Goal: Information Seeking & Learning: Find specific fact

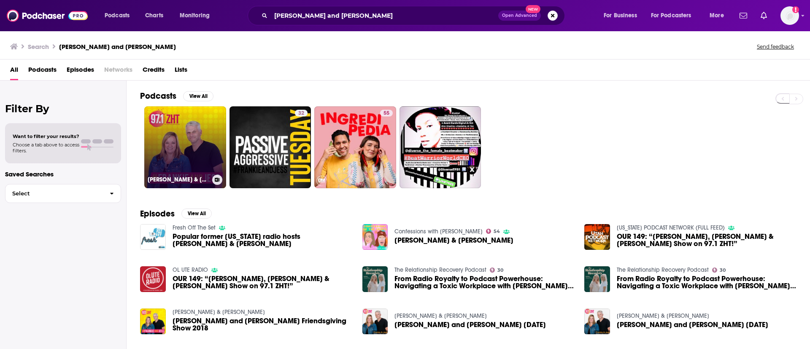
click at [204, 146] on link "Frankie & Jess" at bounding box center [185, 147] width 82 height 82
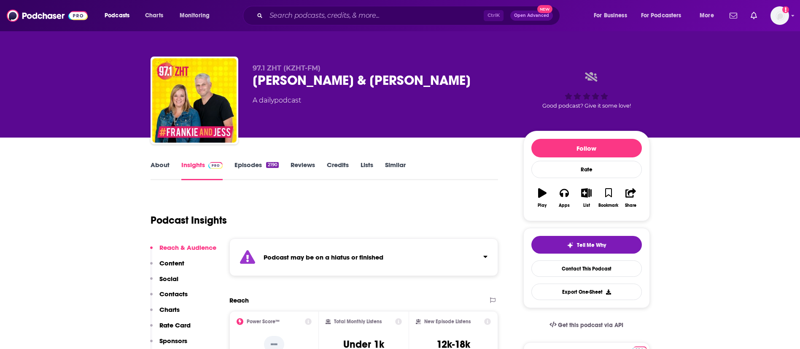
click at [159, 168] on link "About" at bounding box center [160, 170] width 19 height 19
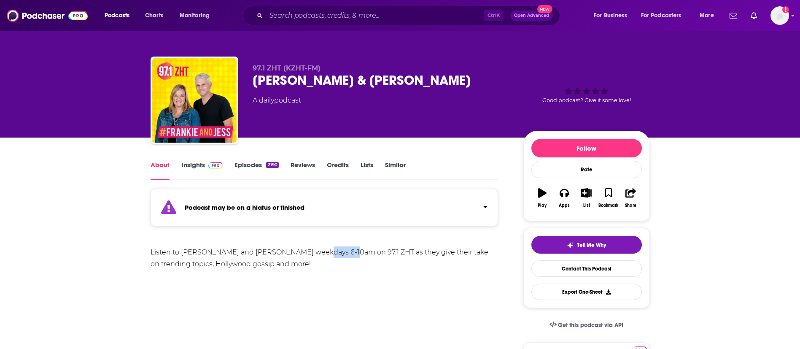
drag, startPoint x: 310, startPoint y: 250, endPoint x: 335, endPoint y: 254, distance: 25.2
click at [335, 254] on div "Listen to [PERSON_NAME] and [PERSON_NAME] weekdays 6-10am on 97.1 ZHT as they g…" at bounding box center [325, 258] width 348 height 24
copy div "97.1 ZHT"
click at [199, 164] on link "Insights" at bounding box center [202, 170] width 42 height 19
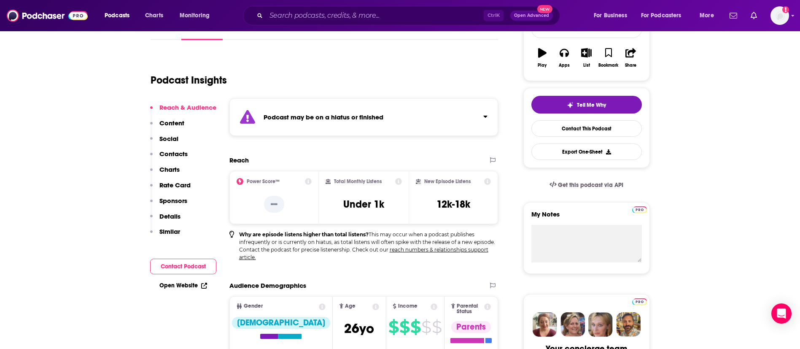
scroll to position [63, 0]
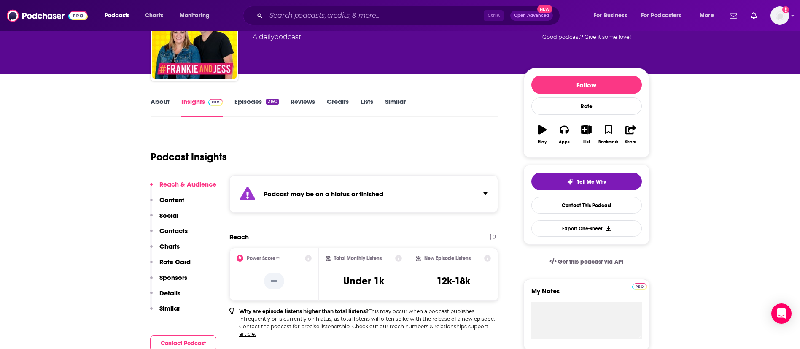
click at [257, 104] on link "Episodes 2190" at bounding box center [256, 106] width 44 height 19
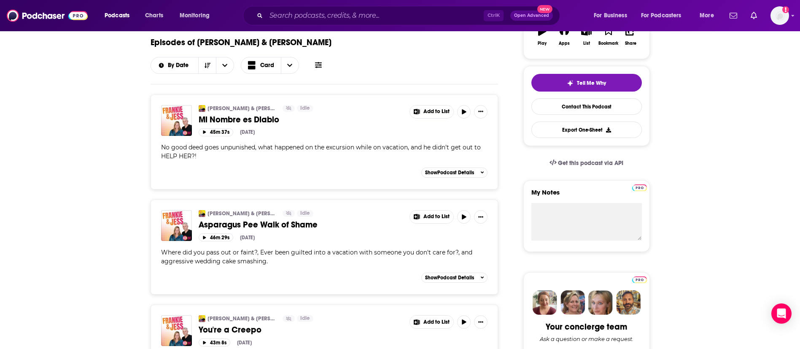
scroll to position [190, 0]
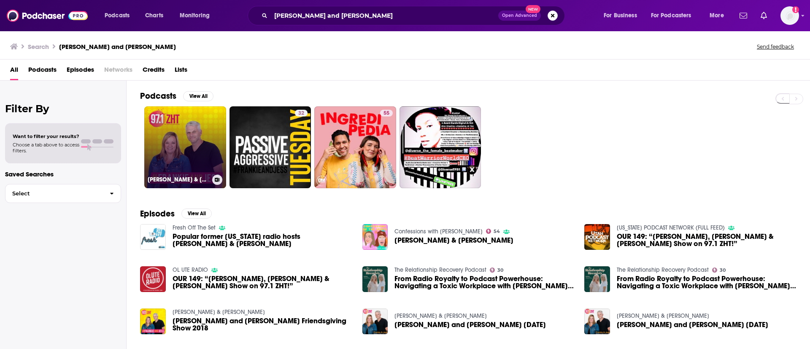
click at [198, 142] on link "[PERSON_NAME] & [PERSON_NAME]" at bounding box center [185, 147] width 82 height 82
click at [178, 148] on link "[PERSON_NAME] & [PERSON_NAME]" at bounding box center [185, 147] width 82 height 82
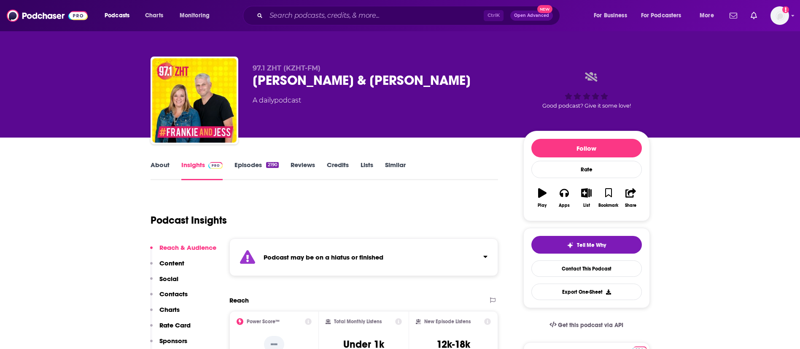
click at [246, 167] on link "Episodes 2190" at bounding box center [256, 170] width 44 height 19
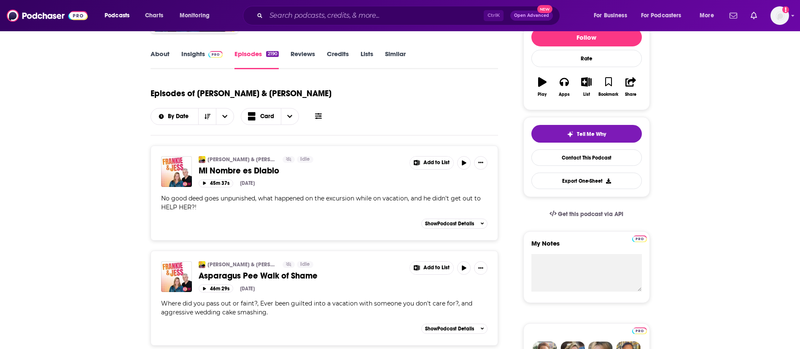
scroll to position [126, 0]
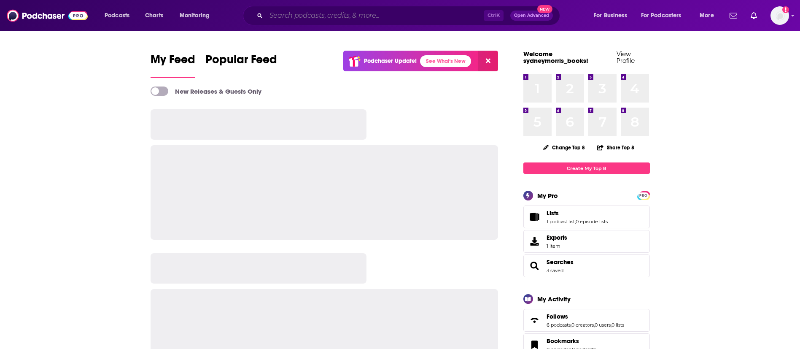
click at [337, 10] on input "Search podcasts, credits, & more..." at bounding box center [375, 15] width 218 height 13
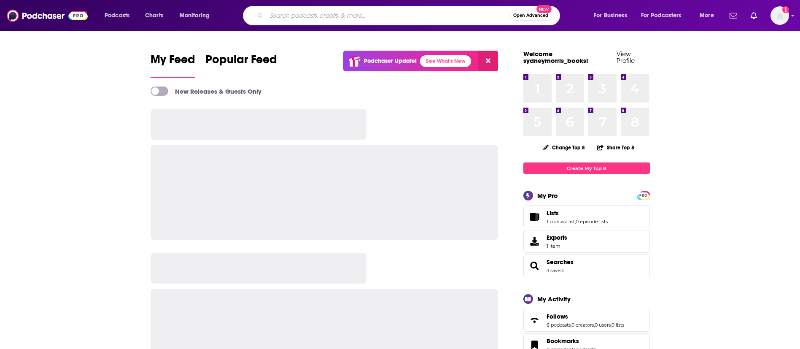
paste input "Juicy Scoop"
type input "Juicy Scoop"
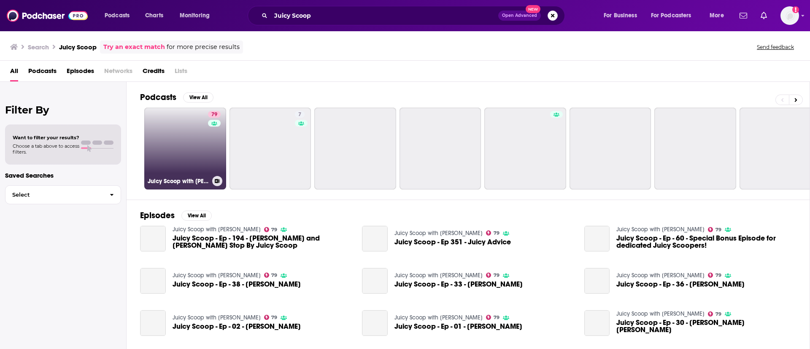
click at [202, 141] on link "79 Juicy Scoop with Heather McDonald" at bounding box center [185, 149] width 82 height 82
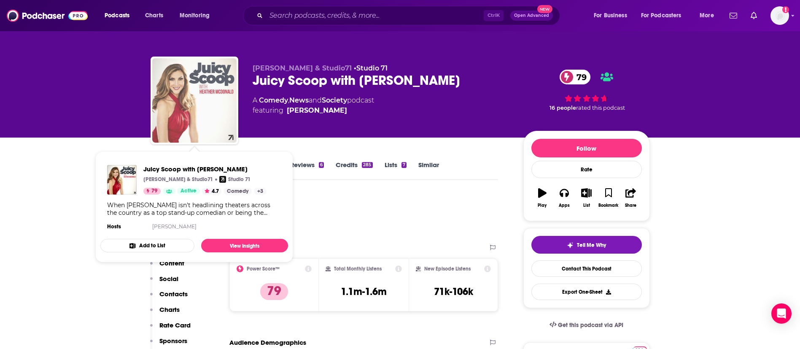
click at [195, 99] on img "Juicy Scoop with Heather McDonald" at bounding box center [194, 100] width 84 height 84
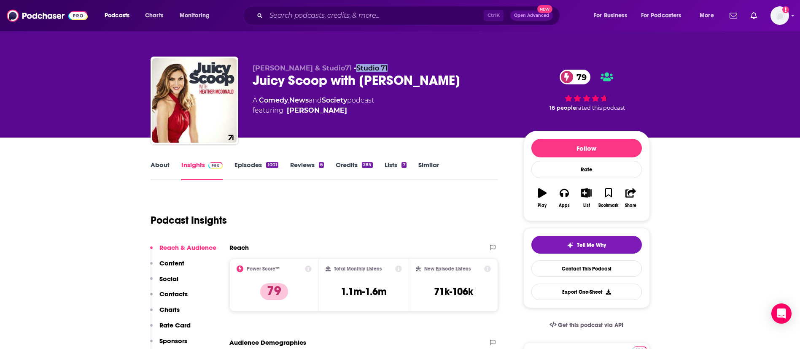
drag, startPoint x: 410, startPoint y: 63, endPoint x: 363, endPoint y: 67, distance: 47.4
click at [363, 67] on div "Heather McDonald & Studio71 • Studio 71 Juicy Scoop with Heather McDonald 79 A …" at bounding box center [400, 101] width 499 height 91
copy link "Studio 71"
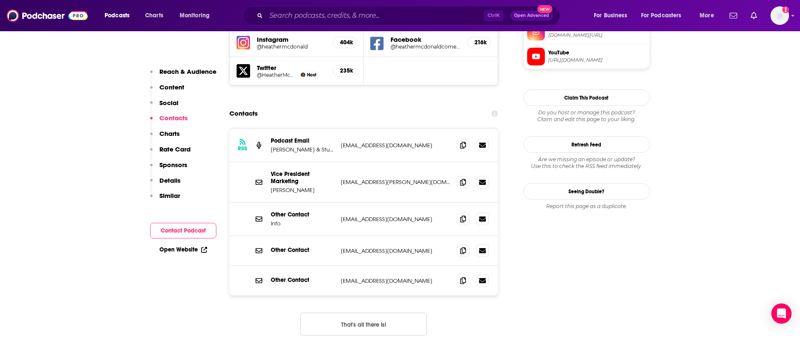
scroll to position [822, 0]
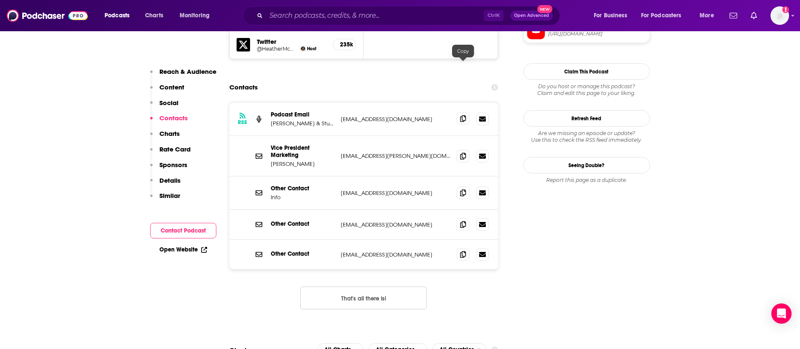
click at [463, 115] on icon at bounding box center [463, 118] width 6 height 7
